Goal: Information Seeking & Learning: Learn about a topic

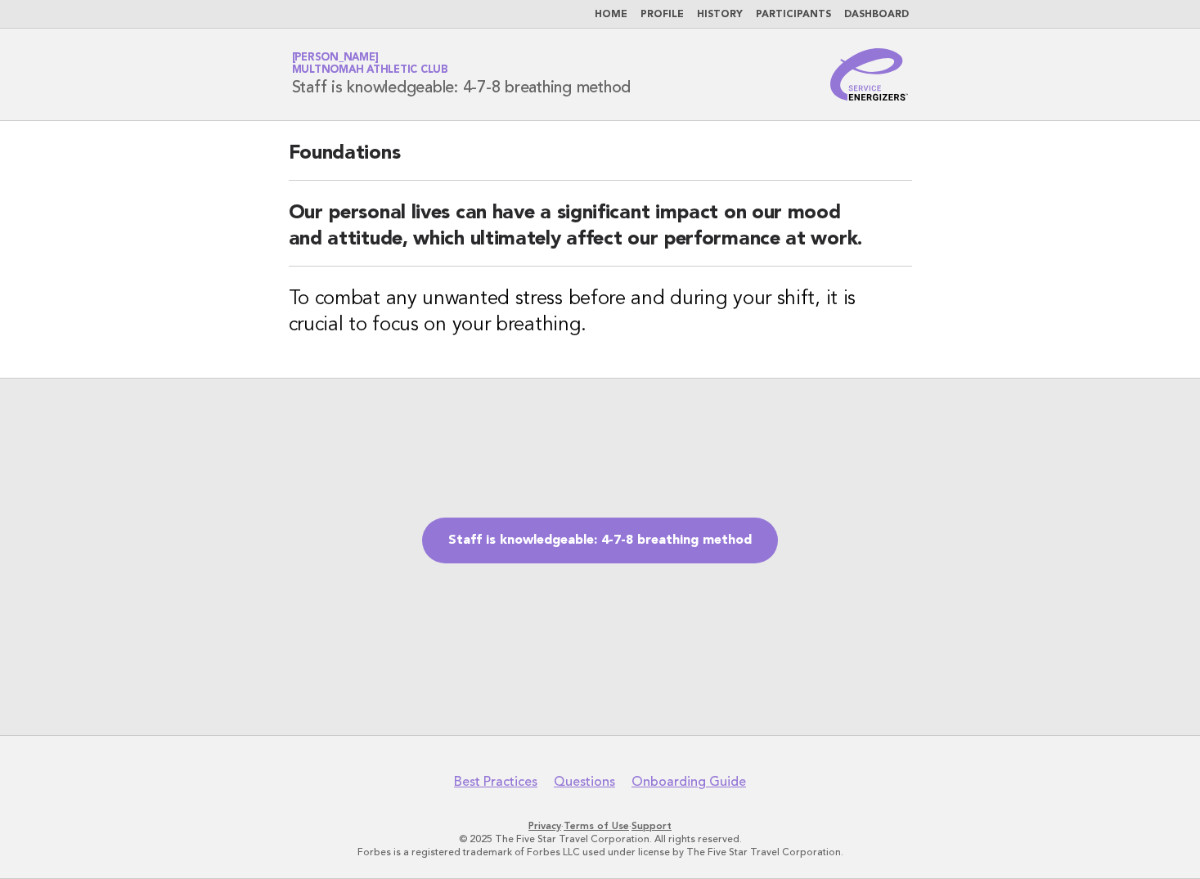
drag, startPoint x: 616, startPoint y: 534, endPoint x: 669, endPoint y: 472, distance: 81.8
click at [616, 534] on link "Staff is knowledgeable: 4-7-8 breathing method" at bounding box center [600, 541] width 356 height 46
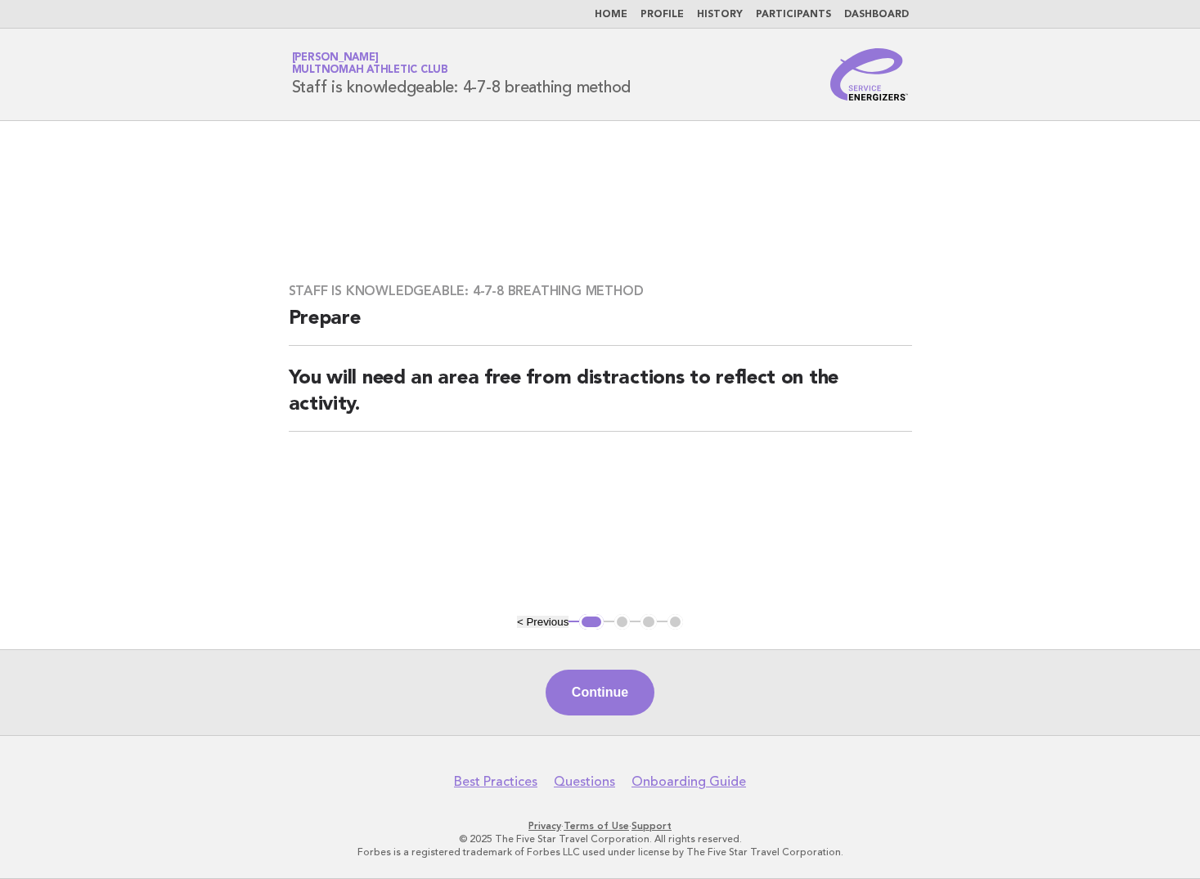
click at [618, 695] on button "Continue" at bounding box center [600, 693] width 109 height 46
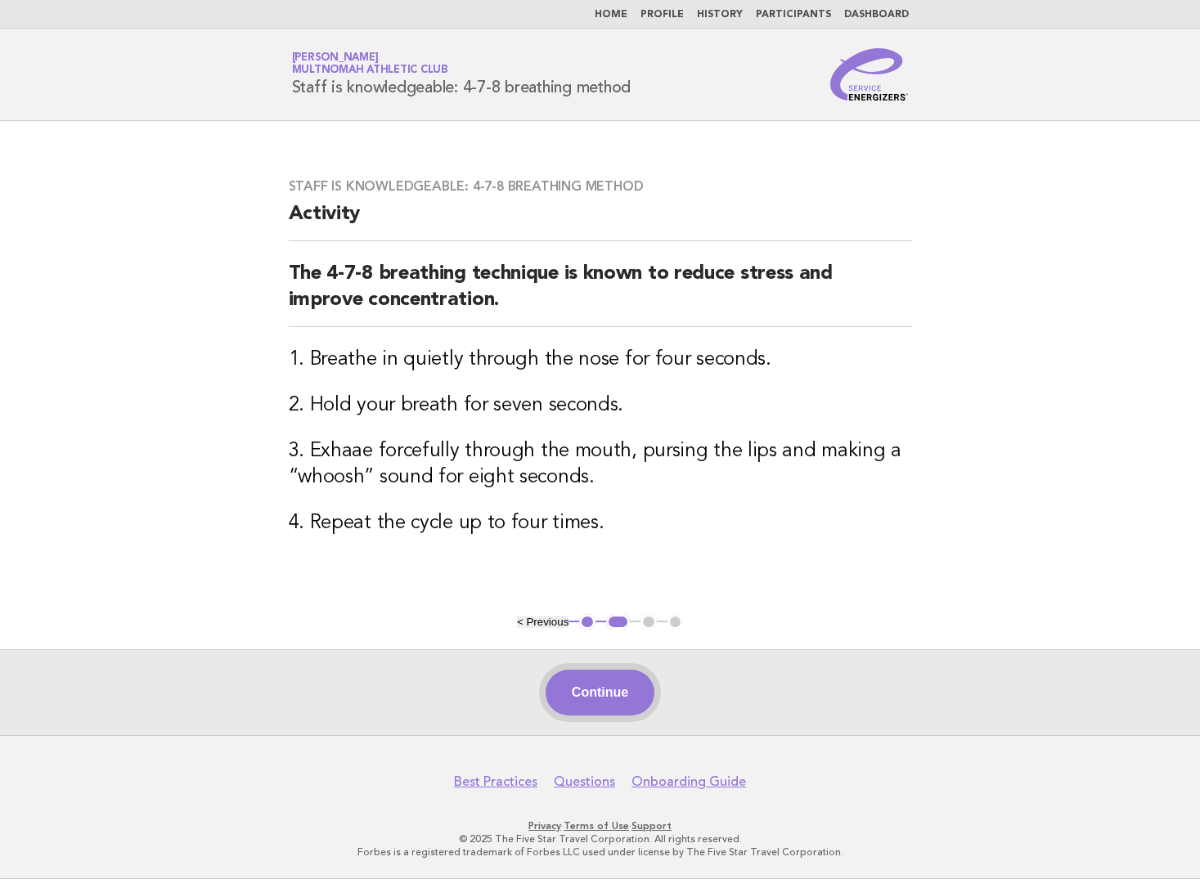
click at [595, 707] on button "Continue" at bounding box center [600, 693] width 109 height 46
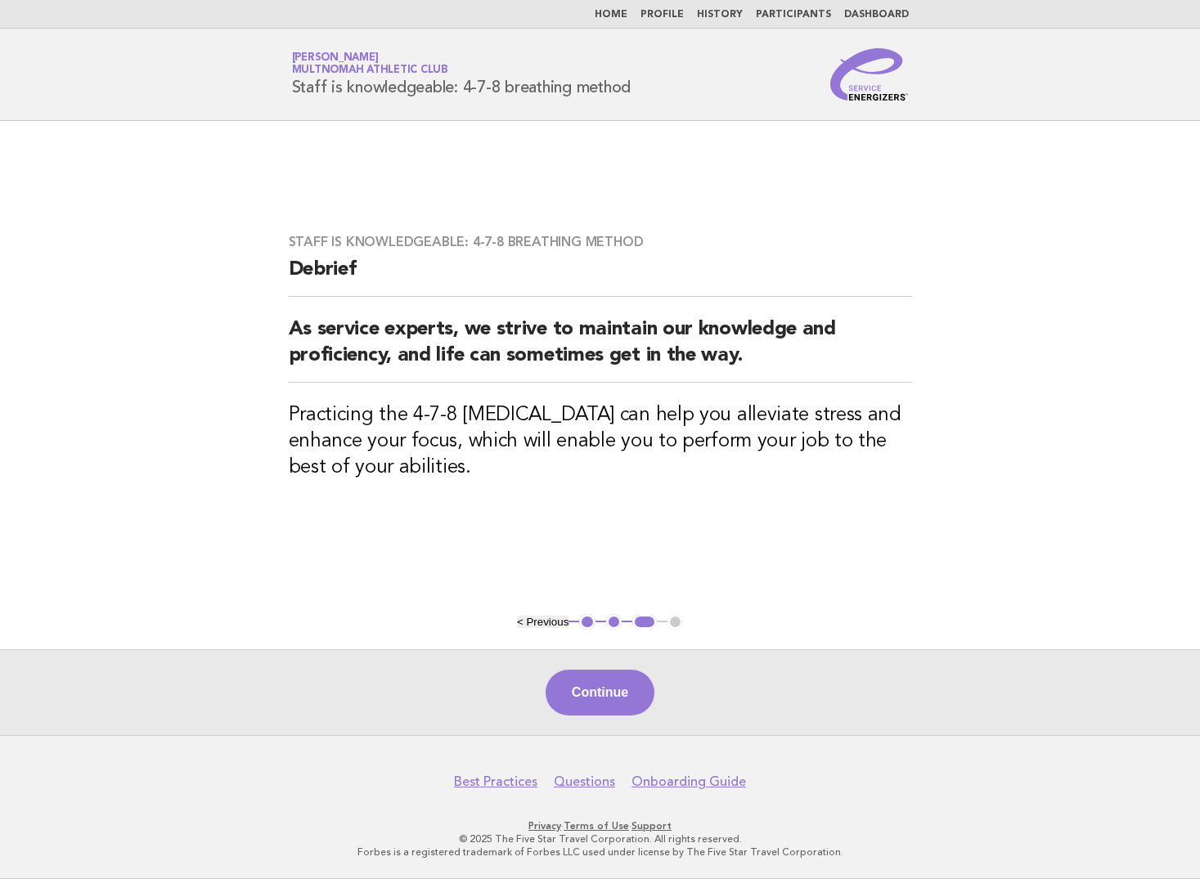
click at [643, 707] on button "Continue" at bounding box center [600, 693] width 109 height 46
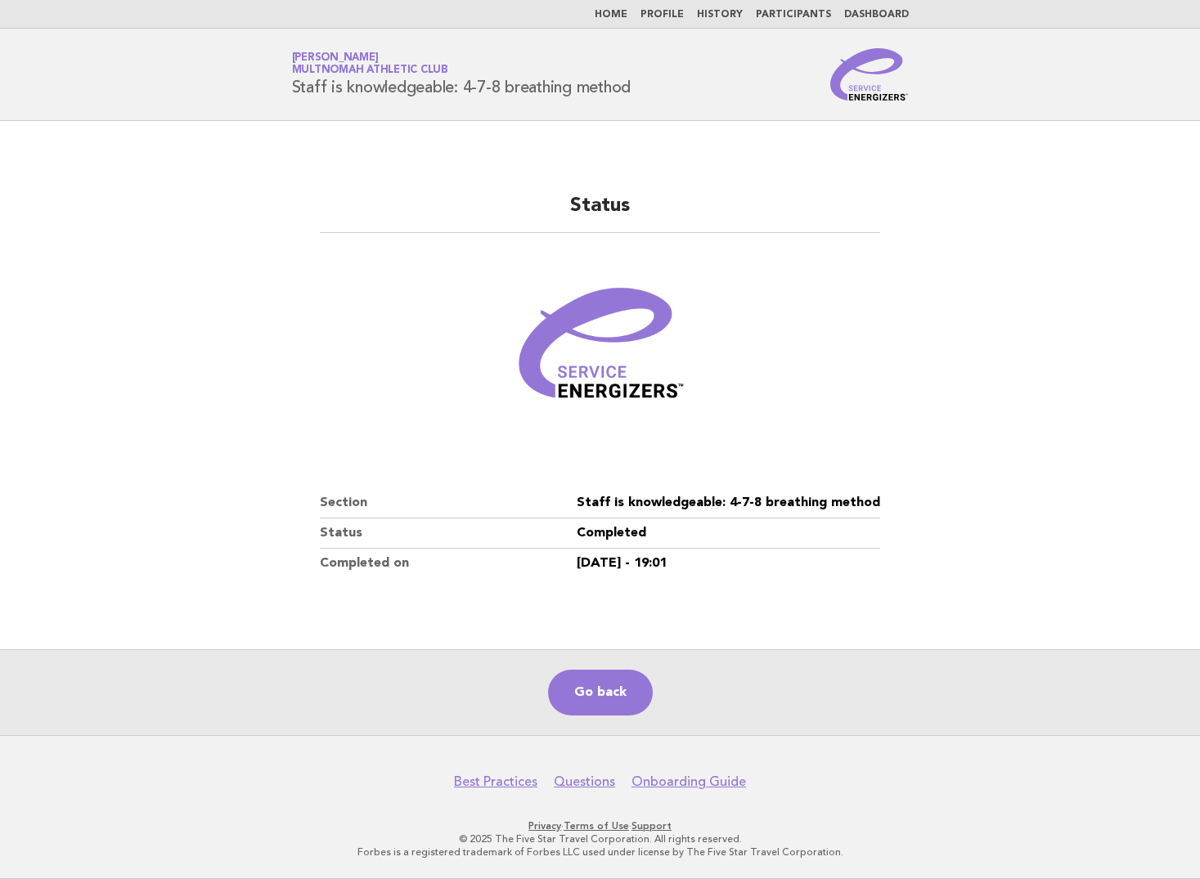
click at [888, 16] on link "Dashboard" at bounding box center [876, 15] width 65 height 10
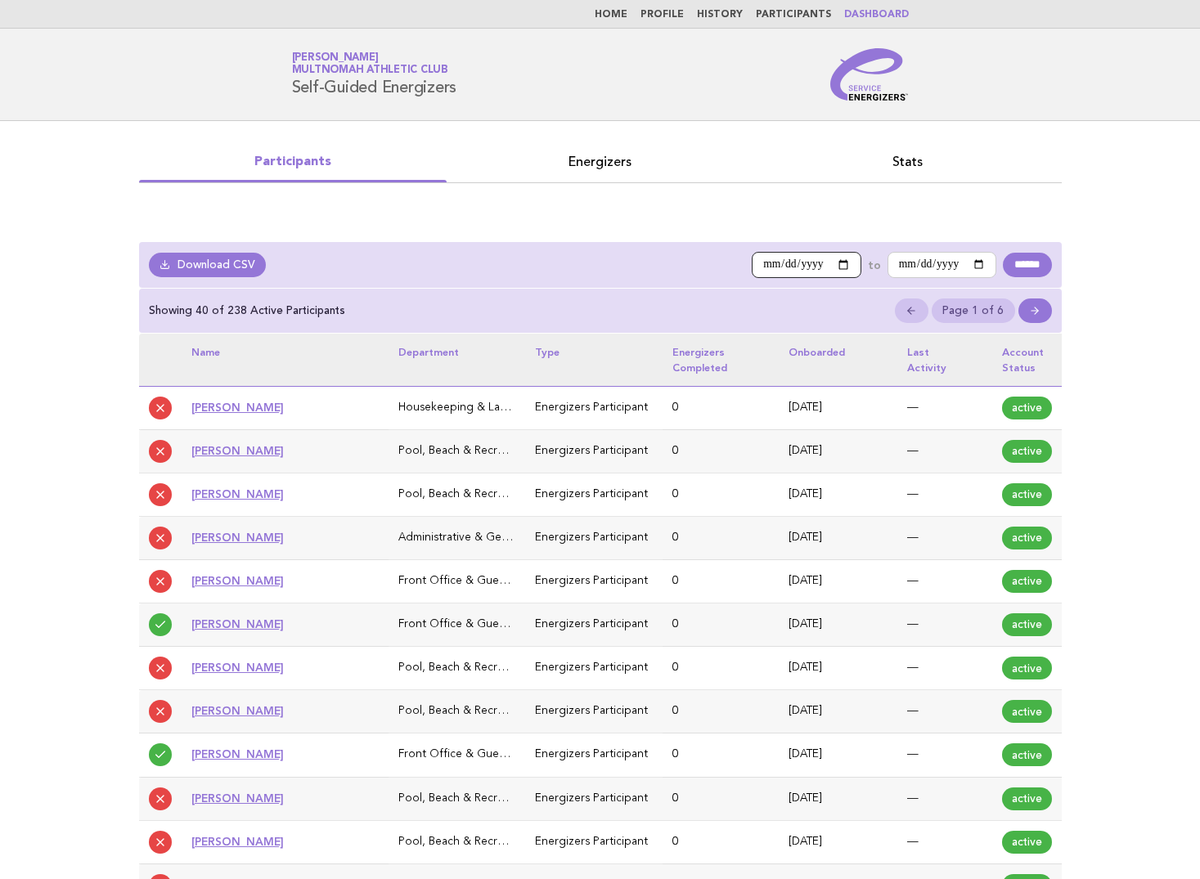
click at [829, 263] on input "**********" at bounding box center [807, 265] width 110 height 26
click at [891, 161] on link "Stats" at bounding box center [908, 161] width 308 height 23
click at [869, 205] on div "Participants Energizers Stats" at bounding box center [600, 167] width 949 height 92
click at [923, 167] on link "Stats" at bounding box center [908, 161] width 308 height 23
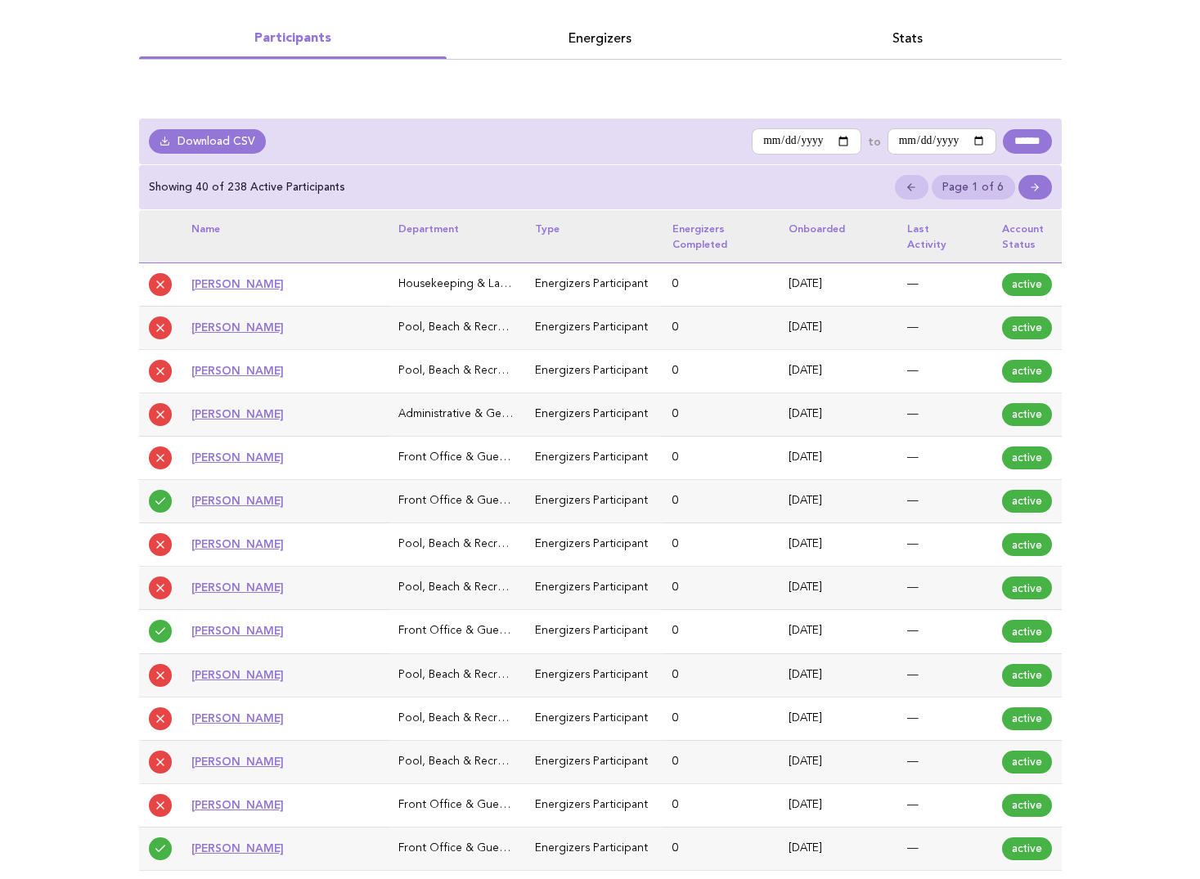
scroll to position [0, 0]
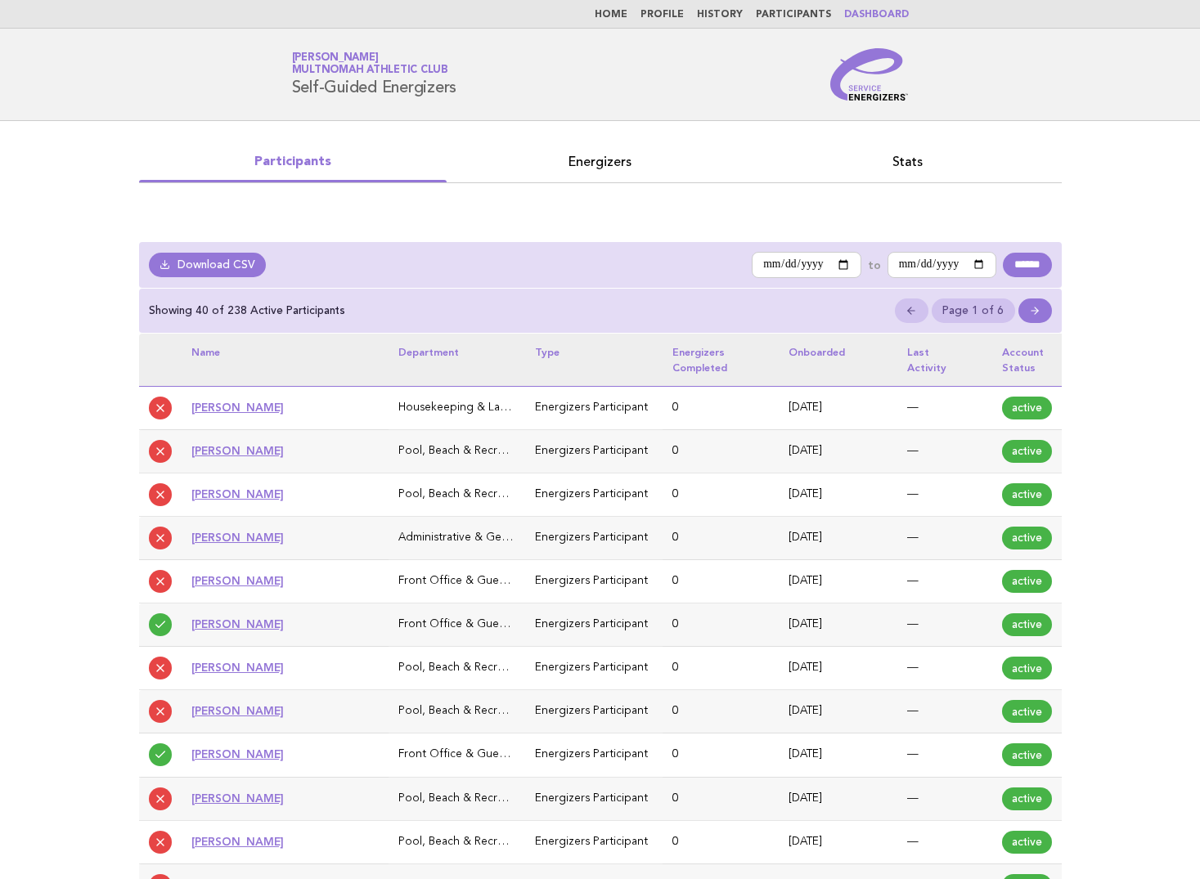
click at [603, 159] on link "Energizers" at bounding box center [601, 161] width 308 height 23
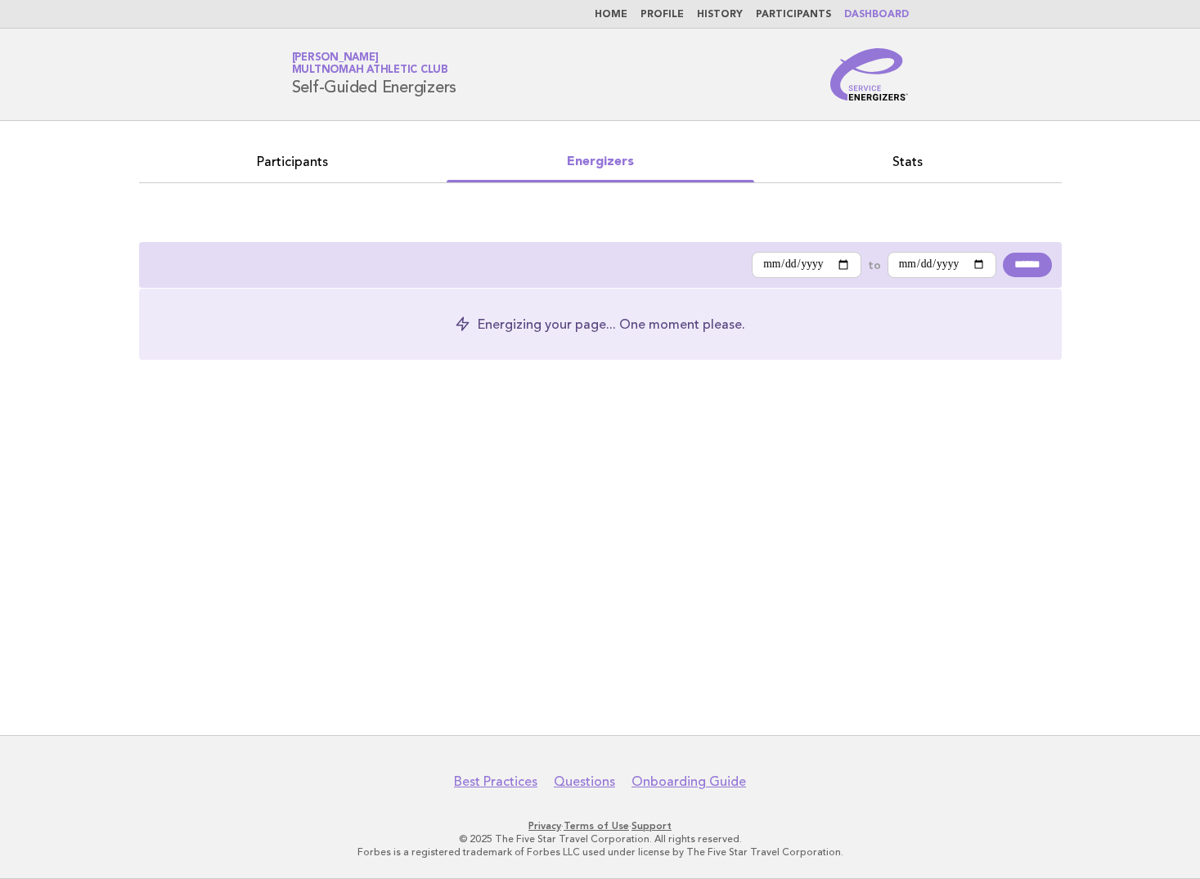
click at [905, 159] on link "Stats" at bounding box center [908, 161] width 308 height 23
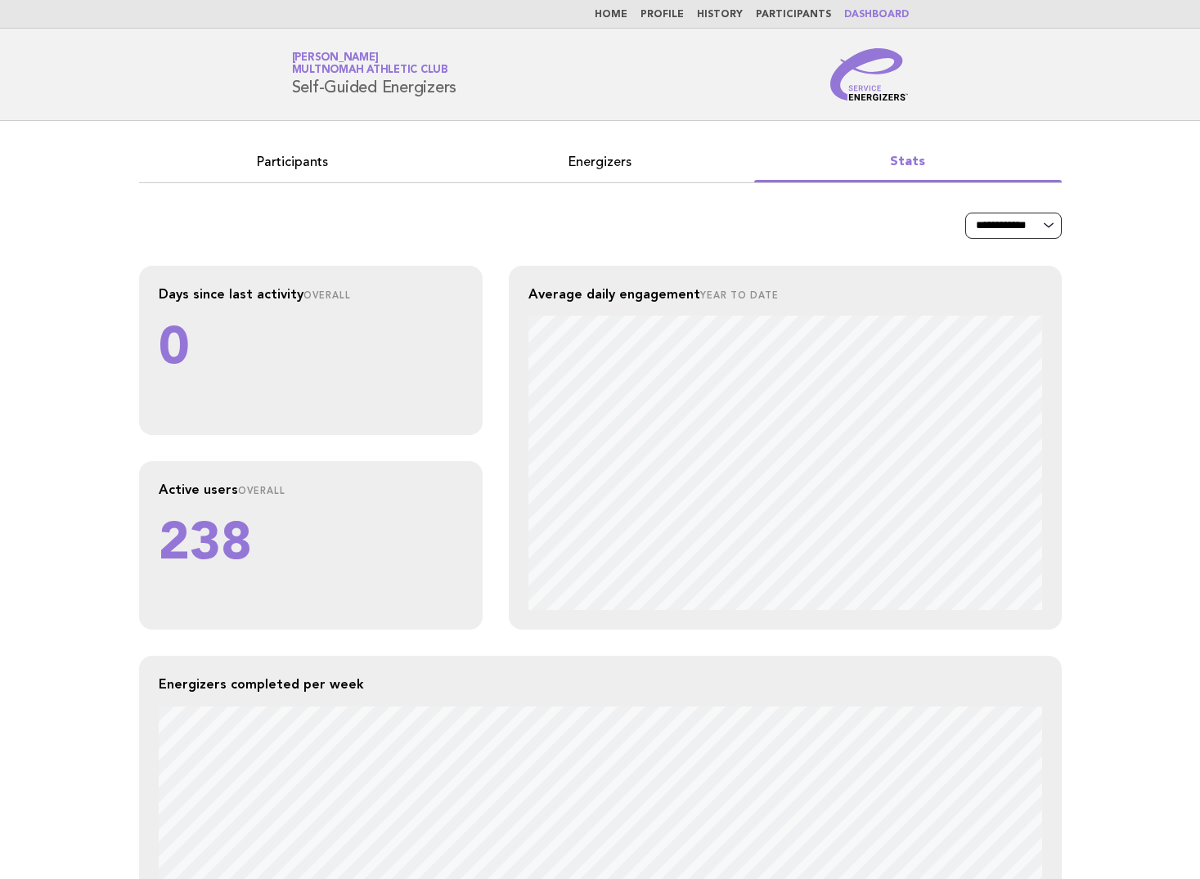
click at [1003, 216] on select "**********" at bounding box center [1013, 226] width 97 height 26
